Goal: Transaction & Acquisition: Subscribe to service/newsletter

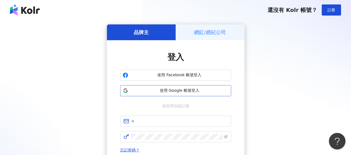
click at [175, 94] on button "使用 Google 帳號登入" at bounding box center [175, 90] width 111 height 11
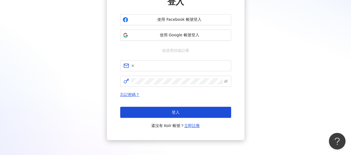
scroll to position [28, 0]
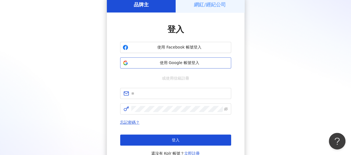
click at [189, 63] on span "使用 Google 帳號登入" at bounding box center [180, 63] width 98 height 6
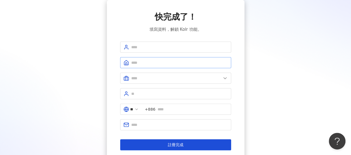
scroll to position [16, 0]
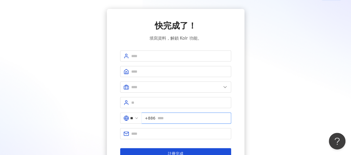
click at [179, 116] on input "text" at bounding box center [193, 118] width 70 height 6
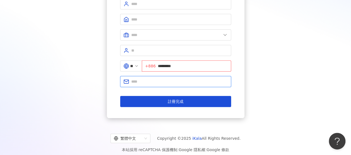
click at [155, 82] on input "text" at bounding box center [179, 82] width 97 height 6
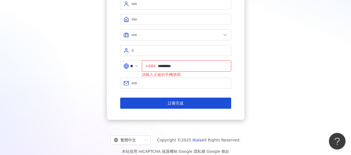
click at [163, 65] on input "*********" at bounding box center [193, 66] width 70 height 6
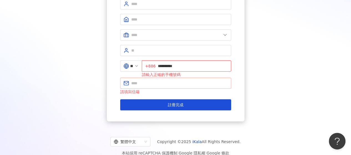
type input "**********"
click at [162, 86] on span at bounding box center [175, 83] width 111 height 11
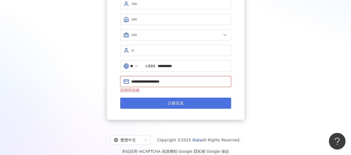
type input "**********"
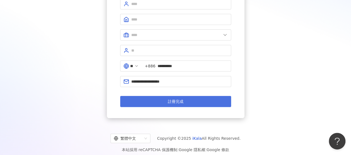
click at [170, 101] on span "註冊完成" at bounding box center [176, 101] width 16 height 4
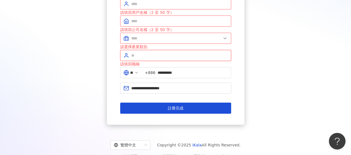
click at [159, 56] on input "text" at bounding box center [179, 55] width 97 height 6
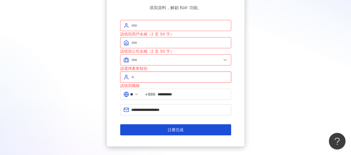
scroll to position [45, 0]
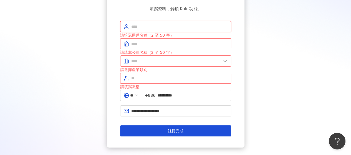
drag, startPoint x: 151, startPoint y: 23, endPoint x: 150, endPoint y: 29, distance: 5.9
click at [150, 29] on span at bounding box center [175, 26] width 111 height 11
click at [150, 29] on input "text" at bounding box center [179, 27] width 97 height 6
type input "**"
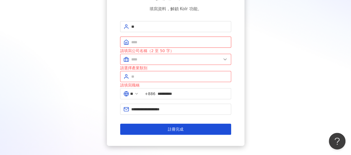
click at [146, 41] on input "text" at bounding box center [179, 42] width 97 height 6
type input "**"
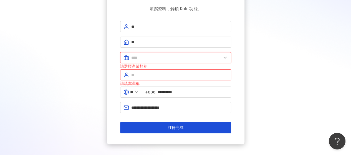
click at [149, 58] on input "text" at bounding box center [176, 58] width 90 height 6
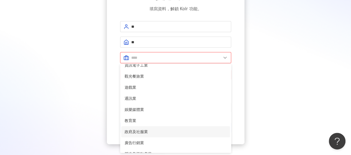
scroll to position [113, 0]
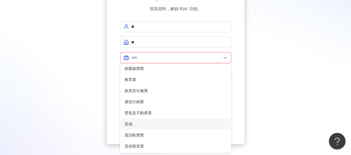
click at [143, 124] on span "其他" at bounding box center [176, 124] width 102 height 6
type input "**"
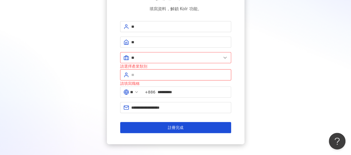
click at [156, 73] on input "text" at bounding box center [179, 75] width 97 height 6
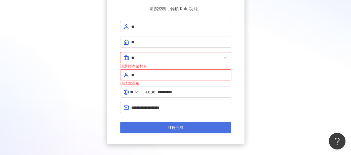
type input "**"
click at [156, 122] on button "註冊完成" at bounding box center [175, 127] width 111 height 11
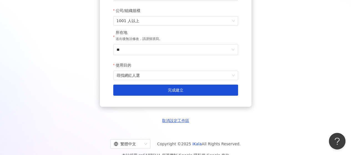
scroll to position [114, 0]
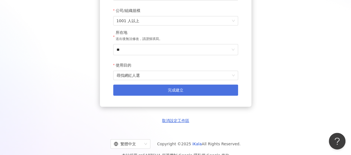
click at [176, 91] on span "完成建立" at bounding box center [176, 90] width 16 height 4
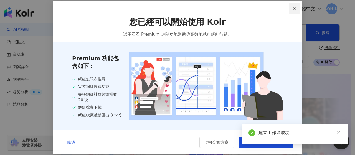
click at [294, 7] on icon "close" at bounding box center [294, 8] width 3 height 3
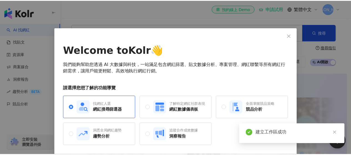
scroll to position [19, 0]
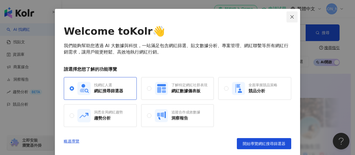
click at [292, 16] on icon "close" at bounding box center [292, 17] width 4 height 4
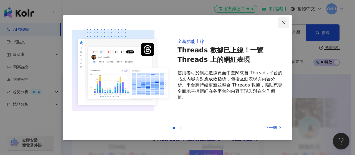
click at [285, 23] on icon "close" at bounding box center [284, 23] width 4 height 4
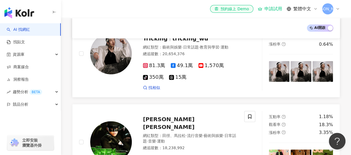
scroll to position [222, 0]
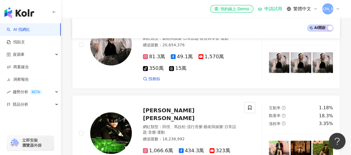
click at [30, 32] on link "AI 找網紅" at bounding box center [18, 30] width 23 height 6
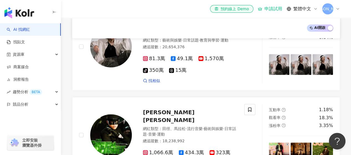
scroll to position [0, 0]
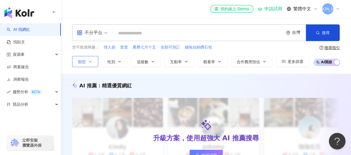
click at [92, 60] on icon "button" at bounding box center [90, 61] width 4 height 4
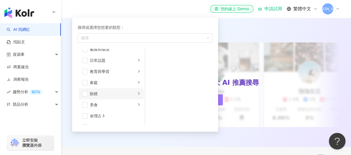
scroll to position [28, 0]
click at [133, 84] on li "家庭" at bounding box center [111, 83] width 65 height 11
click at [154, 56] on span "button" at bounding box center [153, 56] width 6 height 6
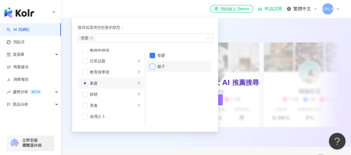
click at [151, 67] on span "button" at bounding box center [153, 67] width 6 height 6
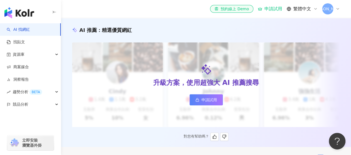
click at [247, 29] on div "AI 推薦 ： 精選優質網紅" at bounding box center [206, 30] width 268 height 7
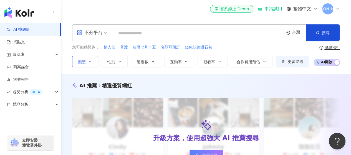
click at [93, 63] on button "類型" at bounding box center [85, 61] width 26 height 11
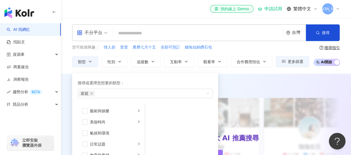
click at [234, 77] on div "AI 推薦 ： 精選優質網紅 升級方案，使用超強大 AI 推薦搜尋 申請試用 Cindy 1.4萬 1.1萬 3.2萬 互動率 5% 商業合作比例 10% 受…" at bounding box center [206, 138] width 290 height 129
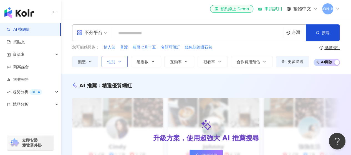
click at [119, 56] on button "性別" at bounding box center [115, 61] width 26 height 11
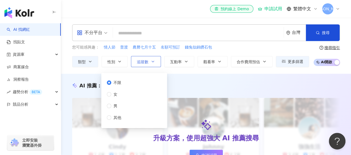
drag, startPoint x: 119, startPoint y: 56, endPoint x: 135, endPoint y: 56, distance: 16.9
click at [119, 56] on button "性別" at bounding box center [115, 61] width 26 height 11
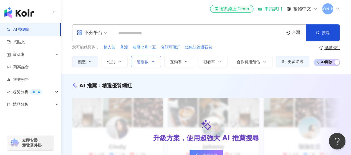
click at [160, 57] on button "追蹤數" at bounding box center [146, 61] width 30 height 11
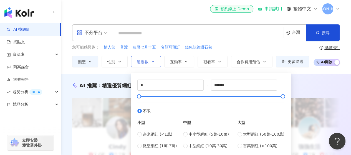
click at [160, 57] on button "追蹤數" at bounding box center [146, 61] width 30 height 11
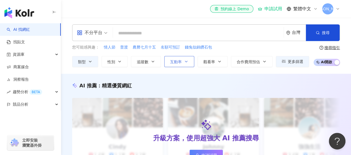
click at [187, 63] on icon "button" at bounding box center [186, 61] width 4 height 4
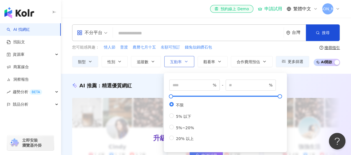
click at [187, 63] on icon "button" at bounding box center [186, 61] width 4 height 4
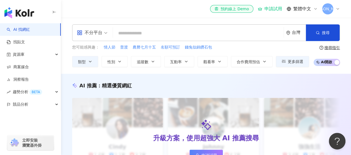
drag, startPoint x: 322, startPoint y: 35, endPoint x: 294, endPoint y: 50, distance: 31.2
click at [322, 35] on button "搜尋" at bounding box center [323, 32] width 34 height 17
drag, startPoint x: 318, startPoint y: 32, endPoint x: 245, endPoint y: 82, distance: 87.8
click at [316, 32] on icon "button" at bounding box center [318, 33] width 4 height 4
click at [127, 61] on button "性別" at bounding box center [115, 61] width 26 height 11
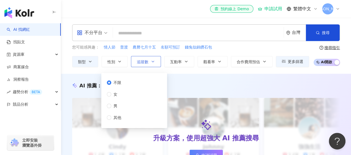
click at [134, 59] on button "追蹤數" at bounding box center [146, 61] width 30 height 11
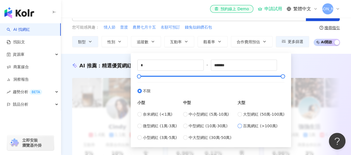
scroll to position [28, 0]
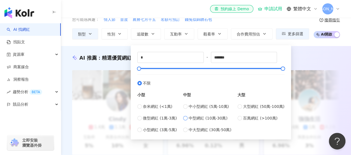
click at [196, 119] on span "中型網紅 (10萬-30萬)" at bounding box center [208, 118] width 39 height 6
type input "******"
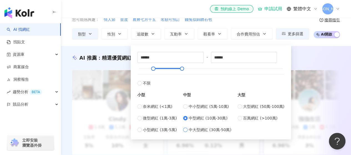
click at [199, 130] on span "中大型網紅 (30萬-50萬)" at bounding box center [210, 130] width 43 height 6
type input "******"
click at [197, 117] on span "中型網紅 (10萬-30萬)" at bounding box center [208, 118] width 39 height 6
type input "******"
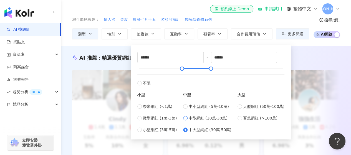
type input "******"
click at [346, 43] on div "不分平台 台灣 搜尋 您可能感興趣： 情人節 普渡 農曆七月十五 名額可預訂 錢兔似錦鑽石包 類型 性別 追蹤數 互動率 觀看率 合作費用預估 更多篩選 不限…" at bounding box center [206, 18] width 290 height 56
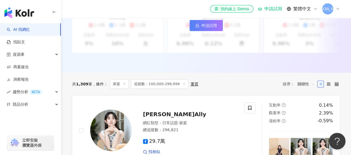
scroll to position [56, 0]
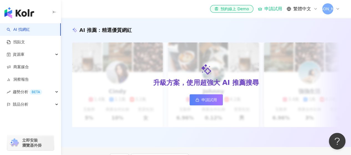
click at [30, 30] on link "AI 找網紅" at bounding box center [18, 30] width 23 height 6
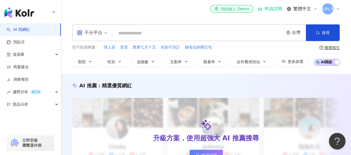
click at [192, 33] on input "search" at bounding box center [198, 33] width 166 height 11
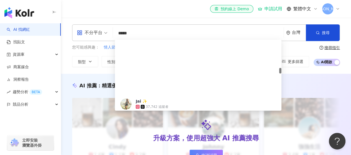
scroll to position [278, 0]
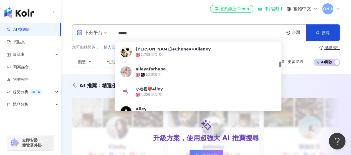
drag, startPoint x: 112, startPoint y: 34, endPoint x: 86, endPoint y: 33, distance: 25.9
click at [86, 34] on div "不分平台 ***** 台灣 搜尋 c582d97f-3d9e-44f3-9342-919e987b0cda 7b9f0600-ab34-4799-a463-4…" at bounding box center [206, 32] width 268 height 17
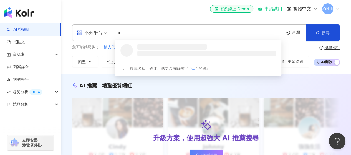
scroll to position [0, 0]
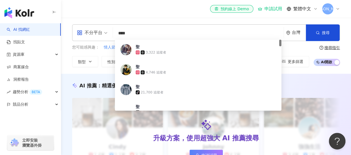
type input "**"
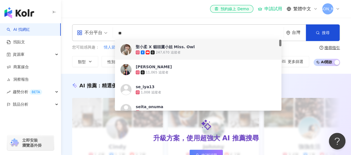
click at [196, 36] on input "**" at bounding box center [198, 33] width 166 height 11
click at [191, 48] on span "聖小柔 X 貓頭鷹小姐 Miss. Owl" at bounding box center [195, 47] width 119 height 6
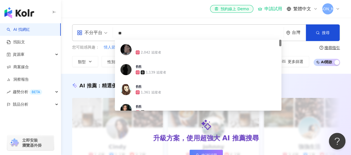
type input "*"
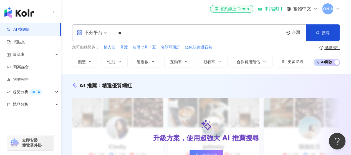
type input "**"
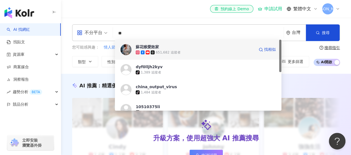
click at [179, 55] on div "蘇花猴愛敗家 651,682 追蹤者 找相似" at bounding box center [198, 50] width 167 height 20
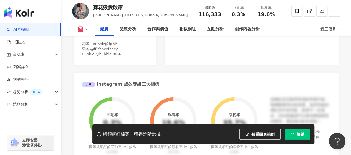
scroll to position [194, 0]
